Goal: Task Accomplishment & Management: Use online tool/utility

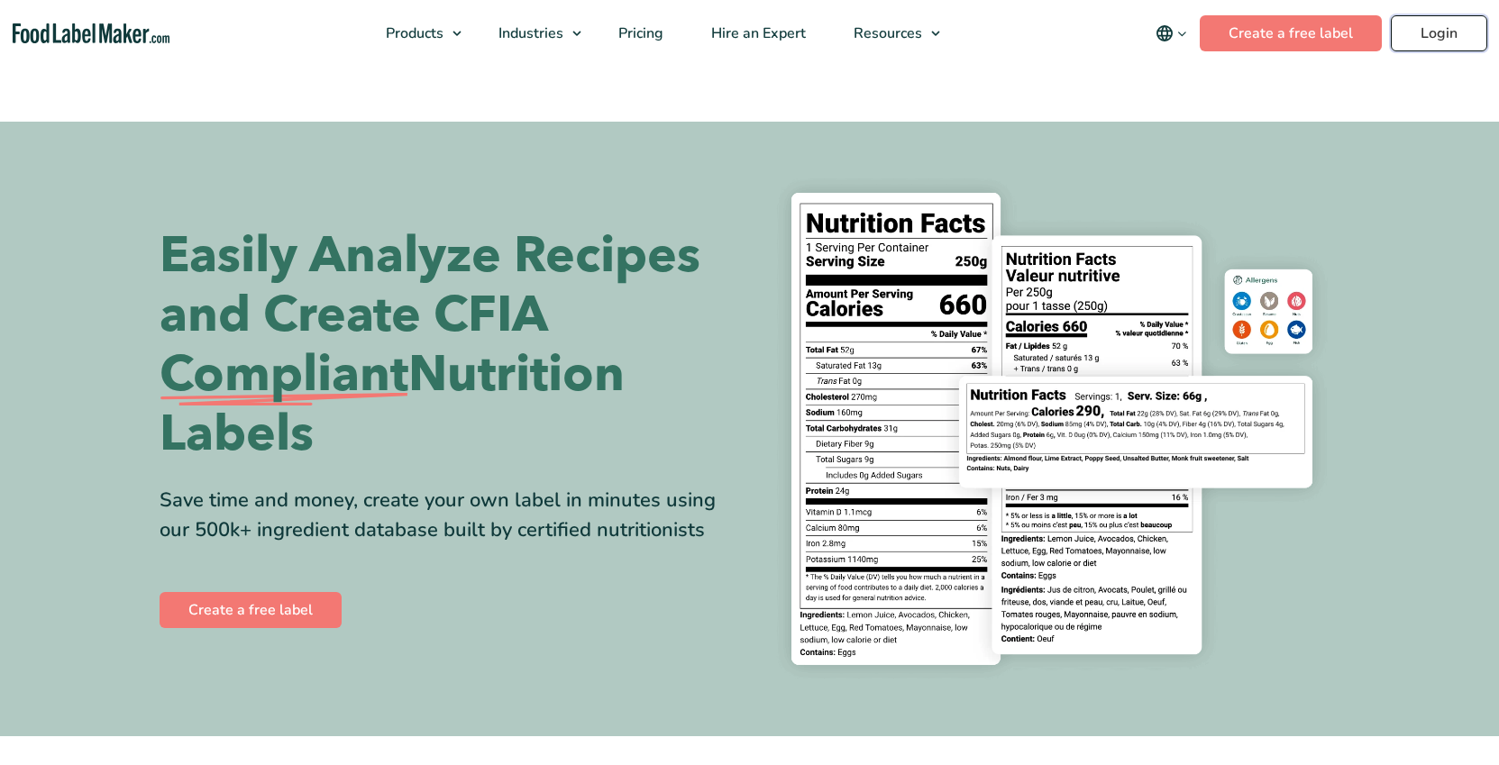
click at [1437, 40] on link "Login" at bounding box center [1438, 33] width 96 height 36
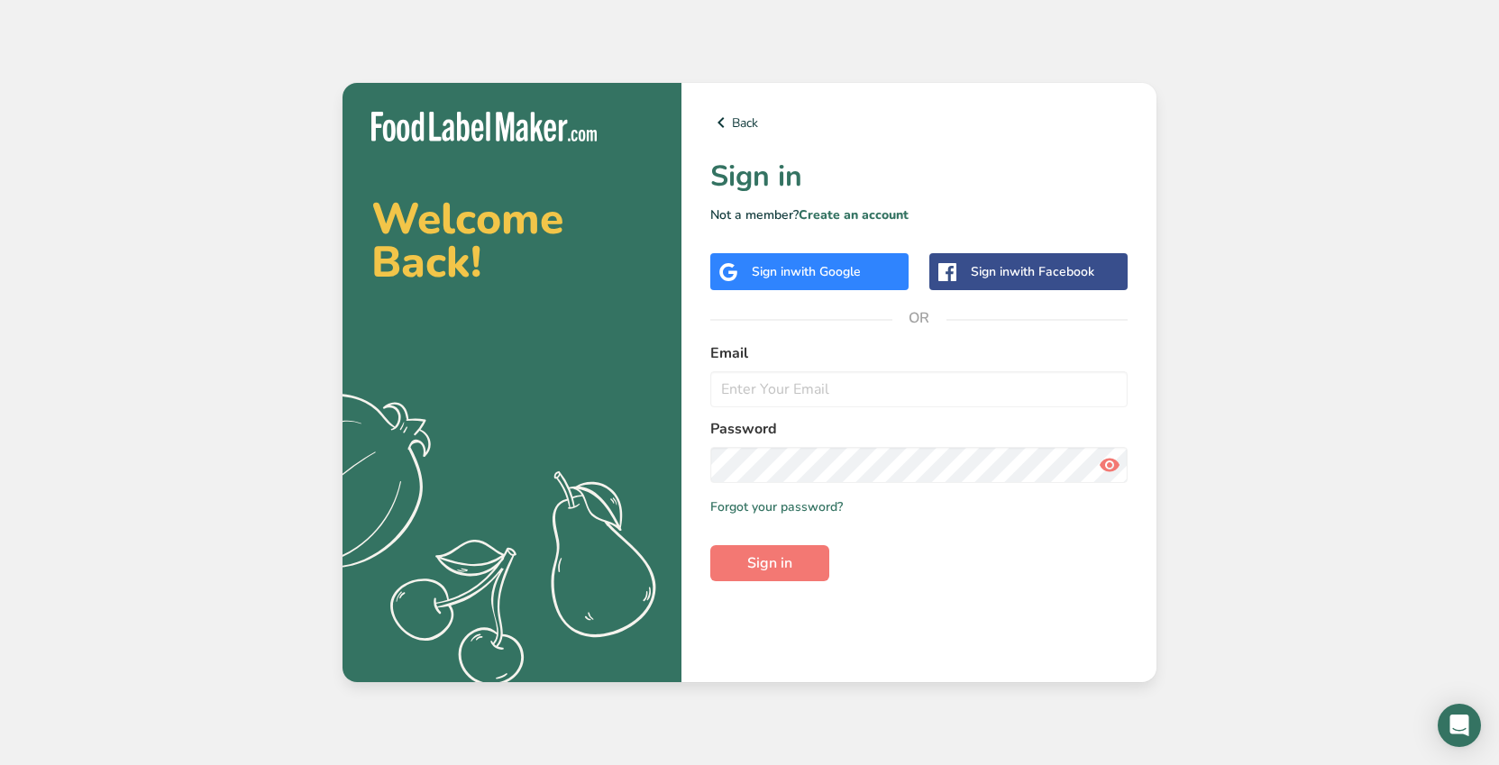
click at [710, 371] on div at bounding box center [710, 371] width 0 height 0
click at [1072, 189] on h1 "Sign in" at bounding box center [918, 176] width 417 height 43
click at [793, 387] on input "email" at bounding box center [918, 389] width 417 height 36
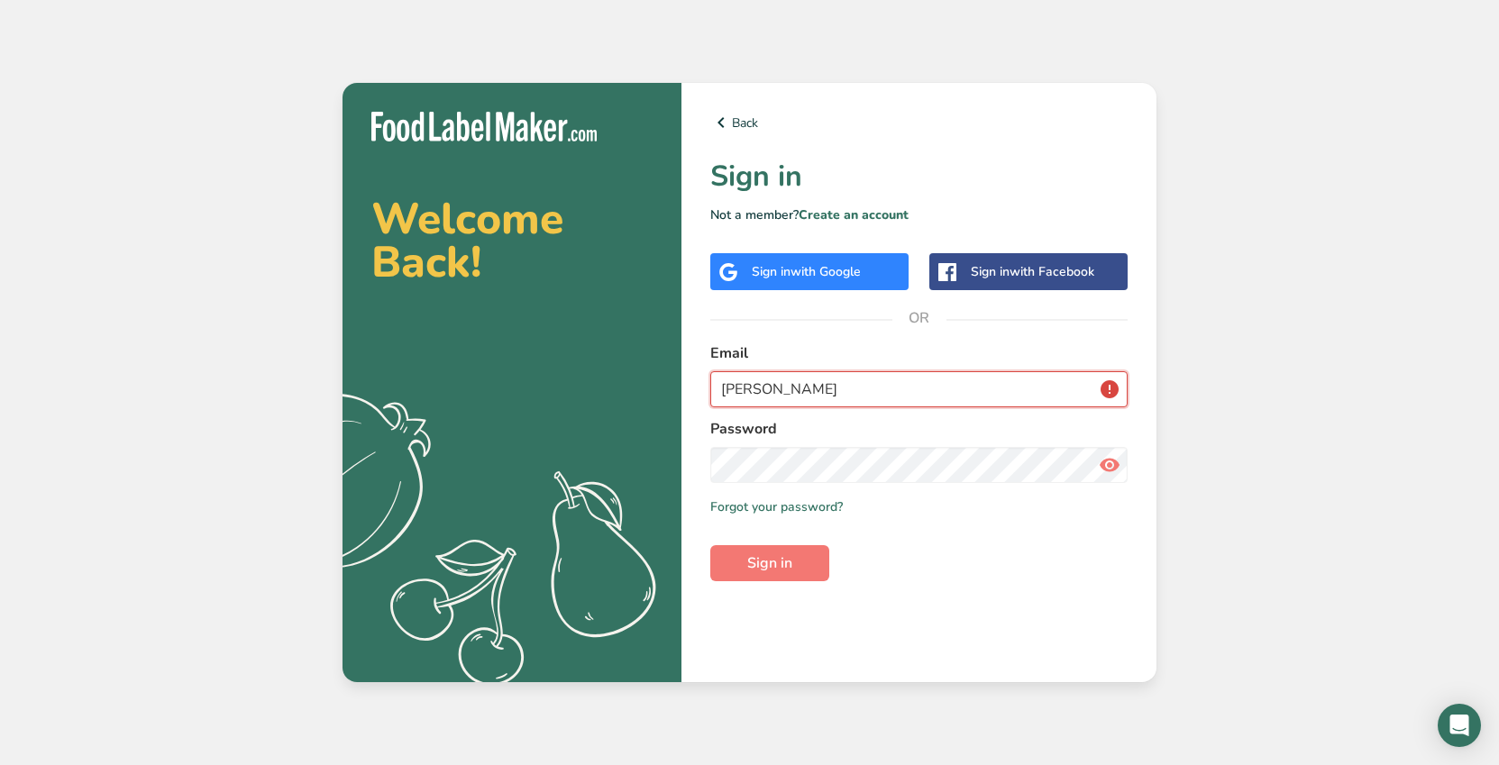
type input "mike"
click at [779, 282] on div "Back Sign in Not a member? Create an account Sign in with Google Sign in with F…" at bounding box center [918, 382] width 475 height 599
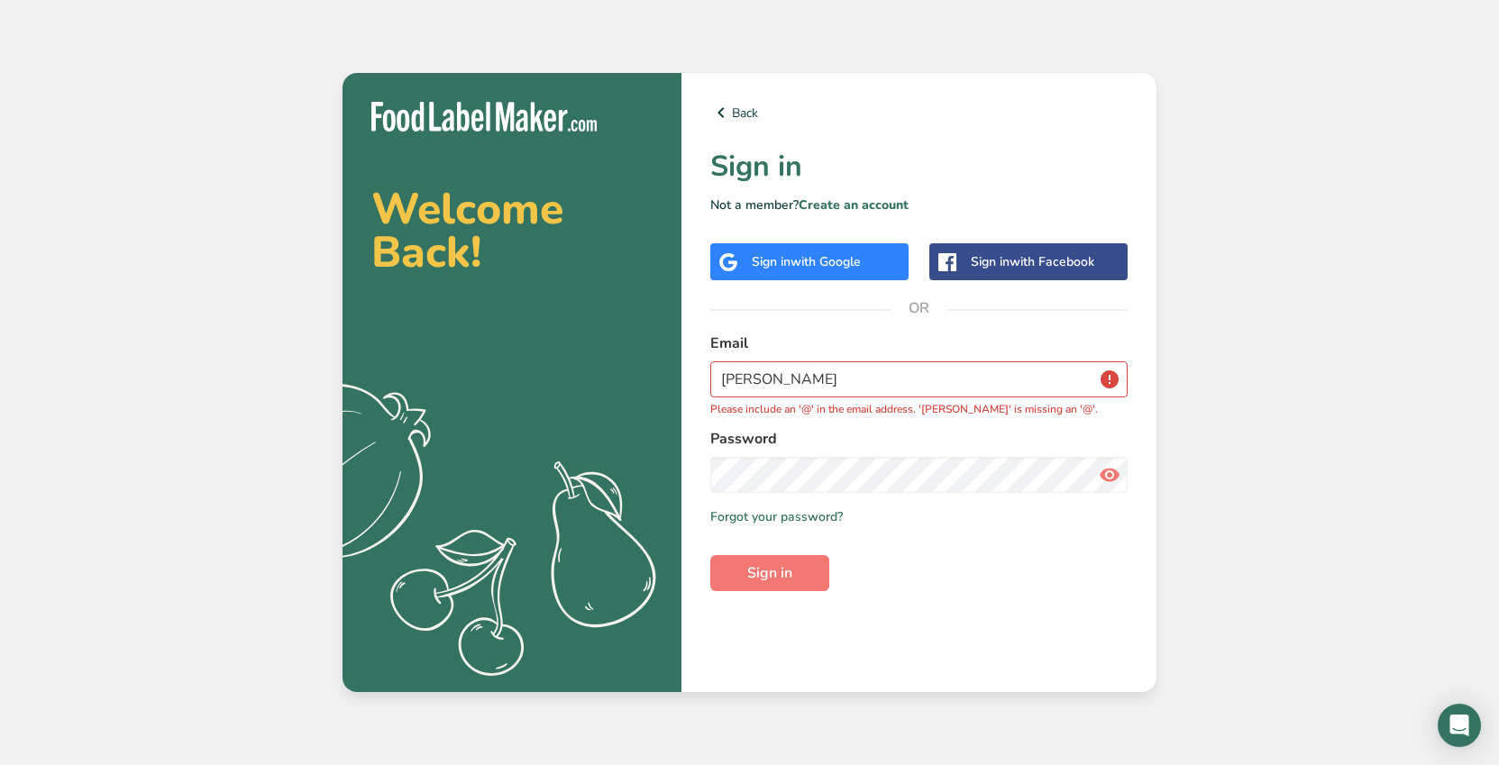
click at [777, 260] on div "Sign in with Google" at bounding box center [806, 261] width 109 height 19
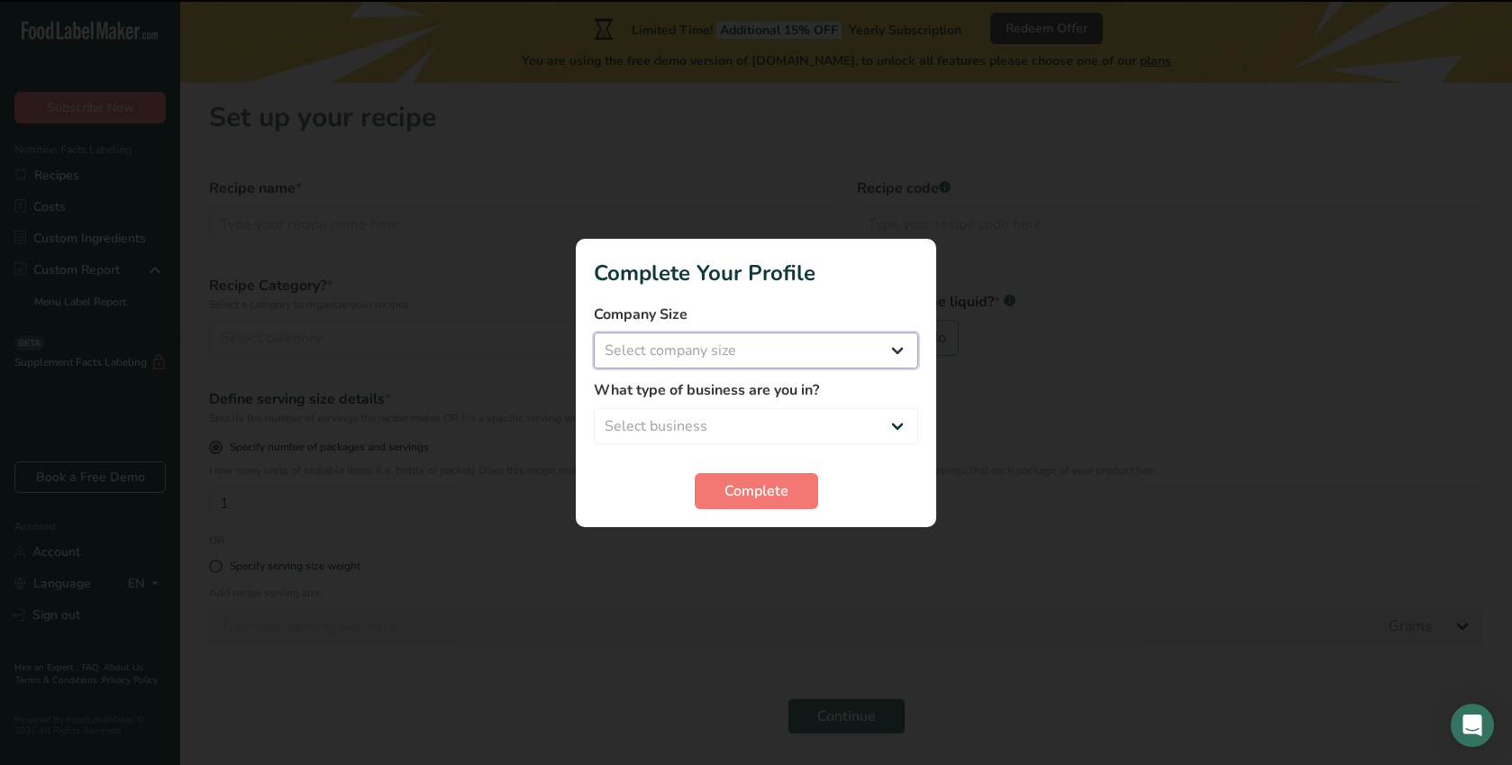
click at [765, 355] on select "Select company size Fewer than 10 Employees 10 to 50 Employees 51 to 500 Employ…" at bounding box center [756, 351] width 324 height 36
click at [725, 234] on div at bounding box center [756, 382] width 1512 height 765
